Goal: Task Accomplishment & Management: Manage account settings

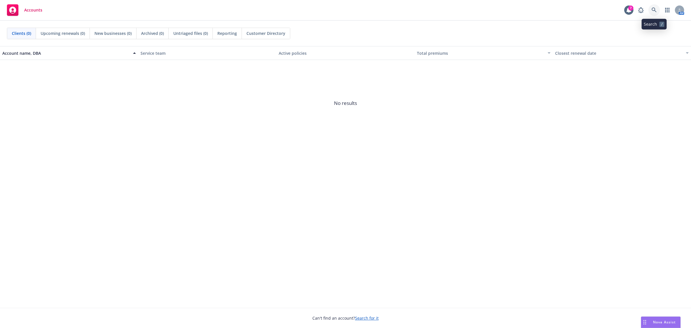
click at [651, 11] on icon at bounding box center [653, 9] width 5 height 5
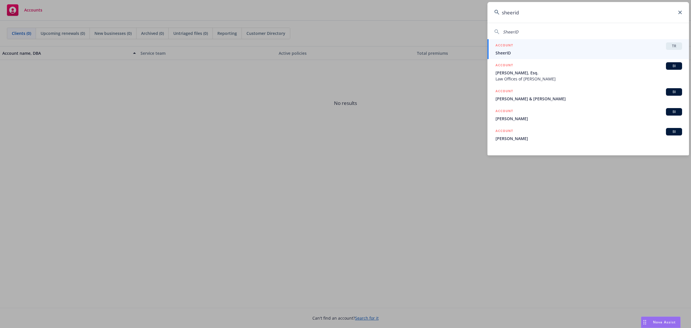
type input "sheerid"
click at [648, 52] on span "SheerID" at bounding box center [588, 53] width 186 height 6
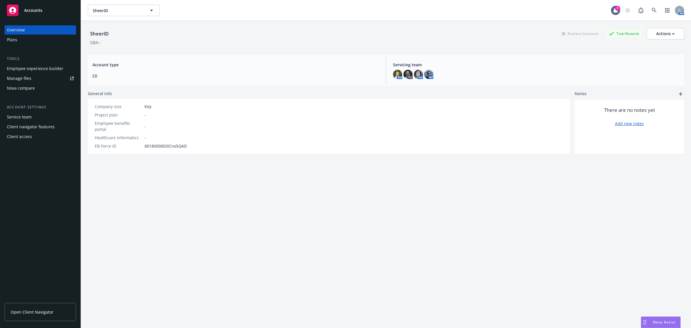
click at [11, 80] on div "Manage files" at bounding box center [19, 78] width 24 height 9
click at [26, 77] on div "Manage files" at bounding box center [19, 78] width 24 height 9
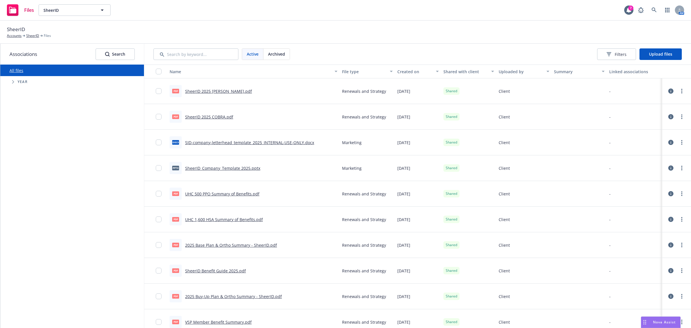
click at [220, 91] on link "SheerID 2025 [PERSON_NAME].pdf" at bounding box center [218, 90] width 67 height 5
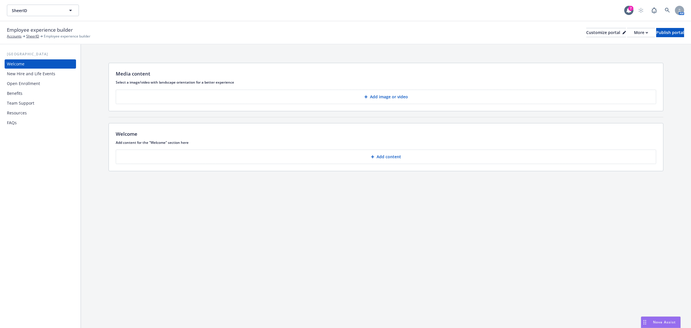
click at [38, 94] on div "Benefits" at bounding box center [40, 93] width 67 height 9
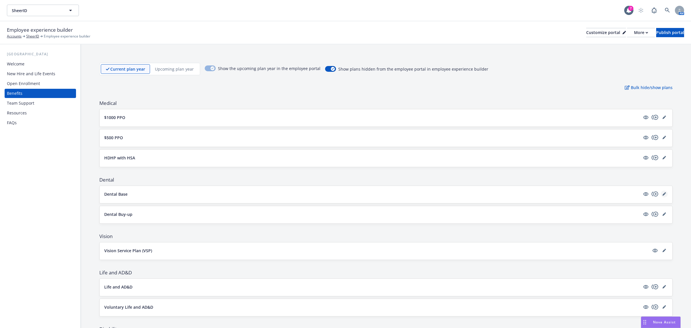
click at [662, 195] on icon "editPencil" at bounding box center [663, 193] width 3 height 3
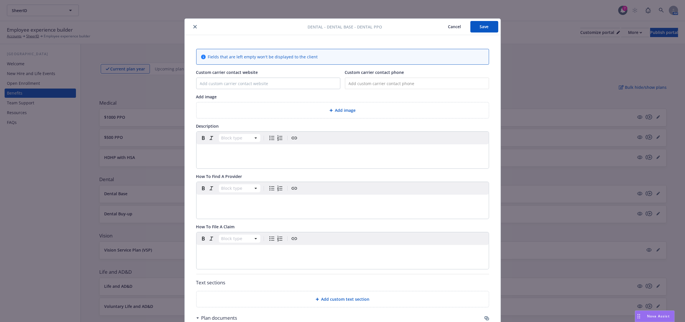
click at [193, 25] on icon "close" at bounding box center [194, 26] width 3 height 3
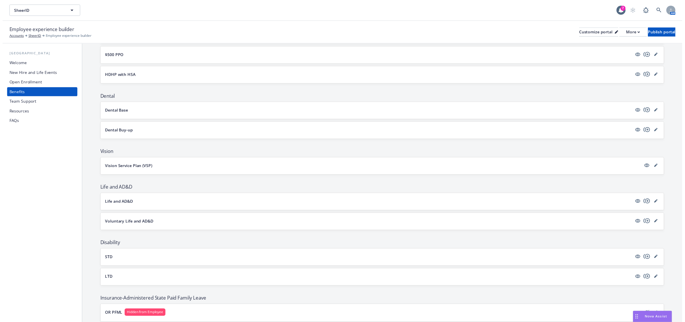
scroll to position [96, 0]
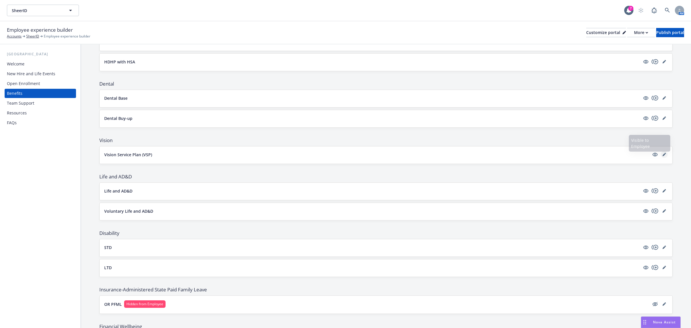
click at [662, 154] on icon "editPencil" at bounding box center [663, 154] width 3 height 3
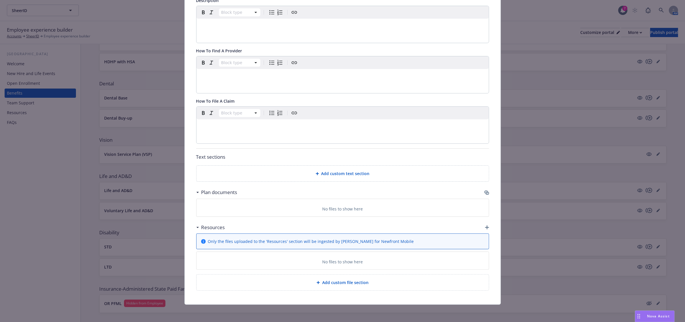
scroll to position [128, 0]
click at [485, 191] on icon "button" at bounding box center [486, 191] width 3 height 3
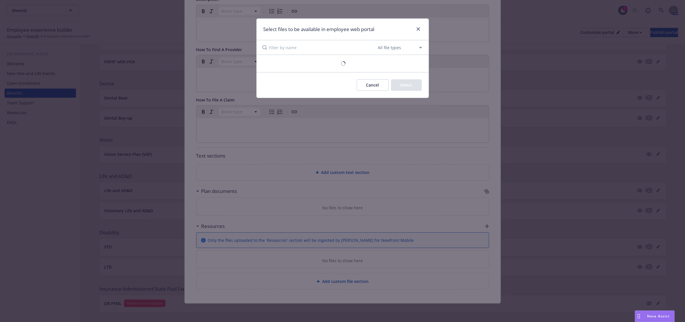
scroll to position [123, 0]
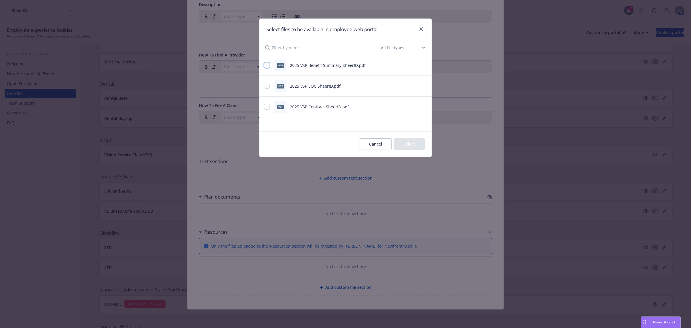
click at [265, 64] on input "checkbox" at bounding box center [267, 65] width 6 height 6
checkbox input "true"
click at [268, 86] on input "checkbox" at bounding box center [267, 86] width 6 height 6
checkbox input "true"
click at [414, 144] on button "Select 2 files" at bounding box center [402, 144] width 43 height 12
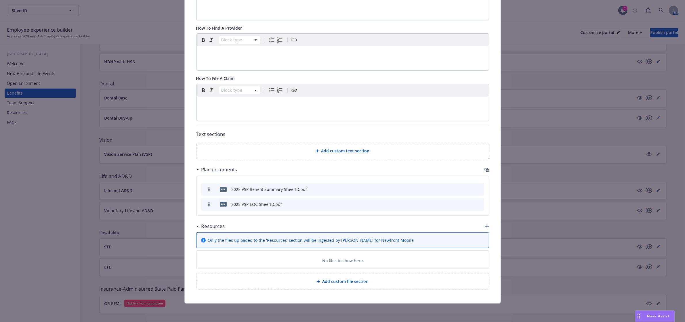
click at [486, 225] on icon "button" at bounding box center [487, 226] width 4 height 4
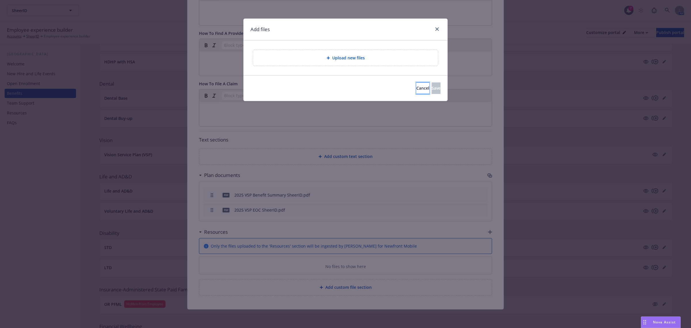
click at [416, 87] on button "Cancel" at bounding box center [422, 88] width 13 height 12
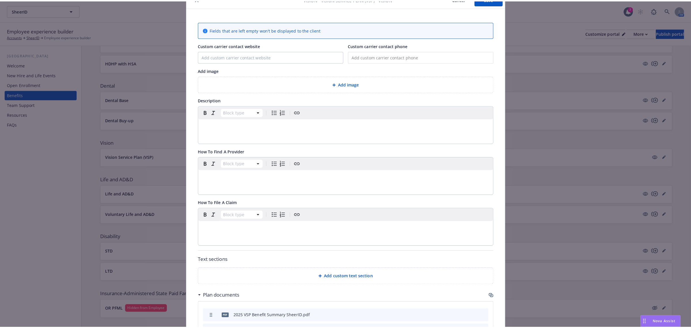
scroll to position [0, 0]
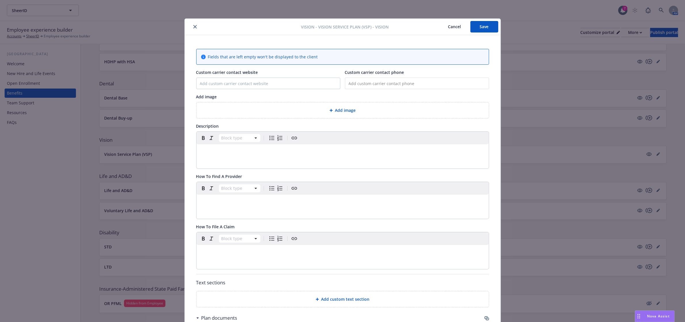
click at [193, 28] on icon "close" at bounding box center [194, 26] width 3 height 3
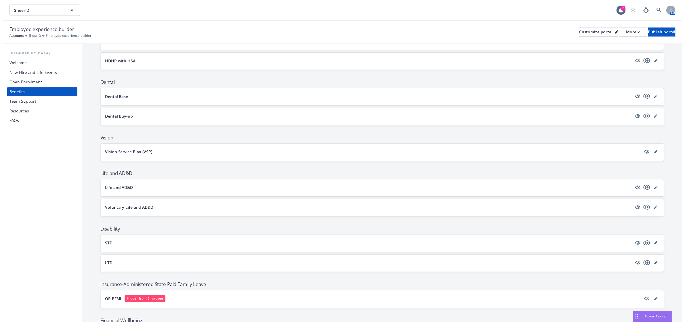
scroll to position [192, 0]
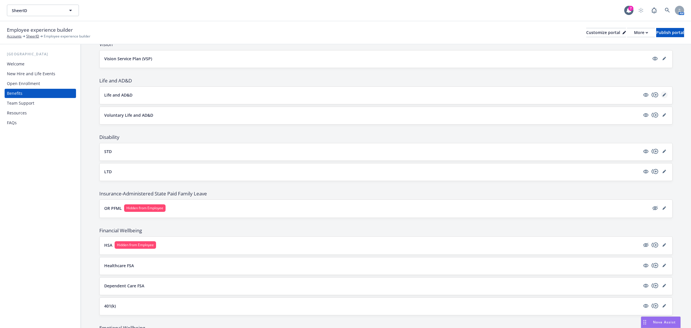
click at [662, 94] on icon "editPencil" at bounding box center [663, 94] width 3 height 3
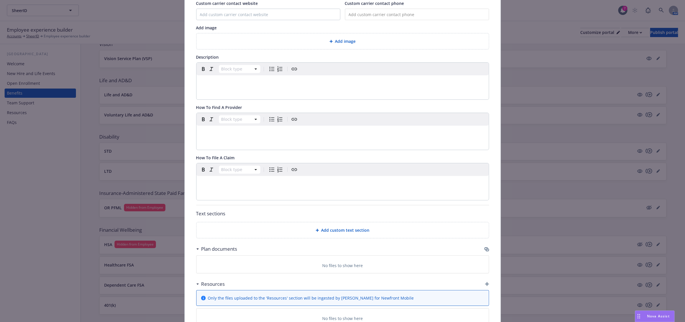
scroll to position [113, 0]
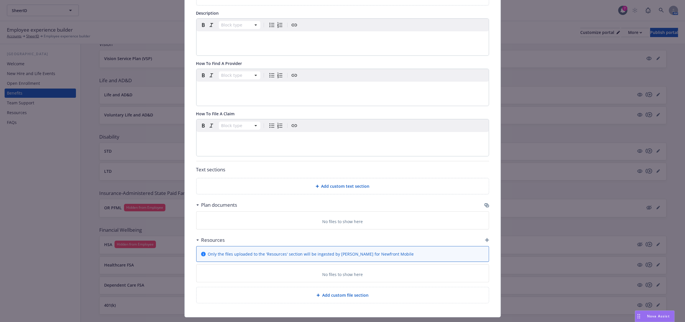
click at [485, 206] on icon "button" at bounding box center [487, 205] width 5 height 5
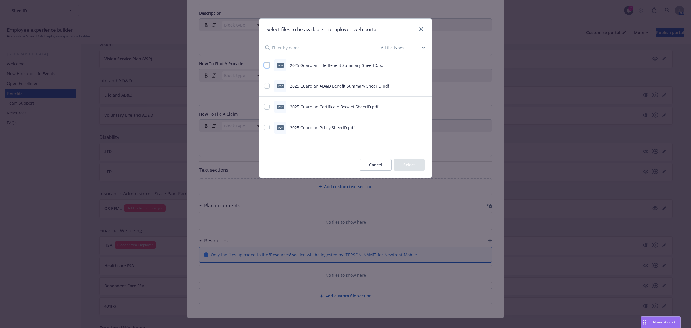
click at [265, 66] on input "checkbox" at bounding box center [267, 65] width 6 height 6
checkbox input "true"
click at [266, 87] on input "checkbox" at bounding box center [267, 86] width 6 height 6
checkbox input "true"
click at [267, 105] on input "checkbox" at bounding box center [267, 107] width 6 height 6
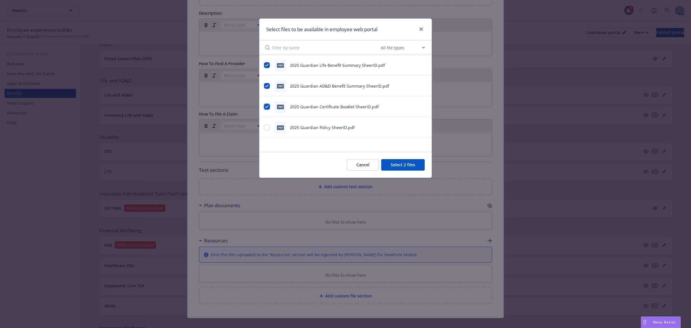
checkbox input "true"
click at [396, 165] on button "Select 3 files" at bounding box center [402, 165] width 43 height 12
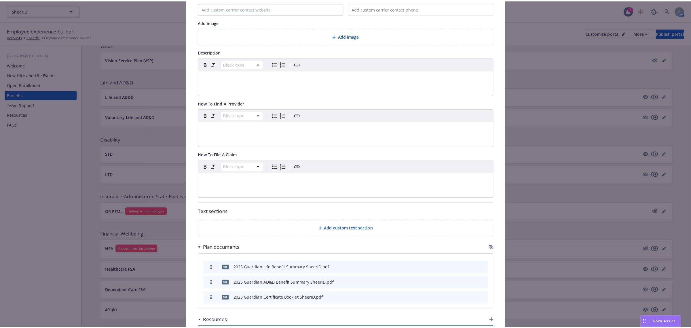
scroll to position [0, 0]
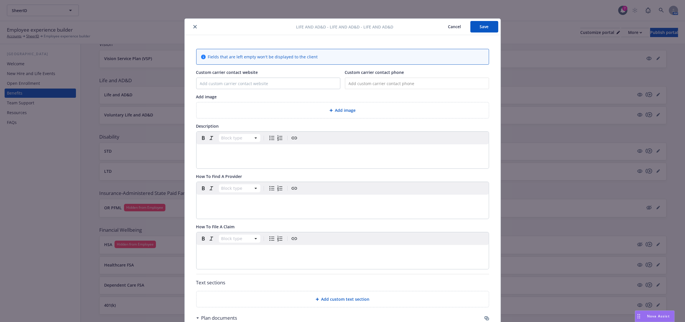
click at [488, 24] on button "Save" at bounding box center [485, 27] width 28 height 12
click at [193, 27] on icon "close" at bounding box center [194, 26] width 3 height 3
